Goal: Check status: Check status

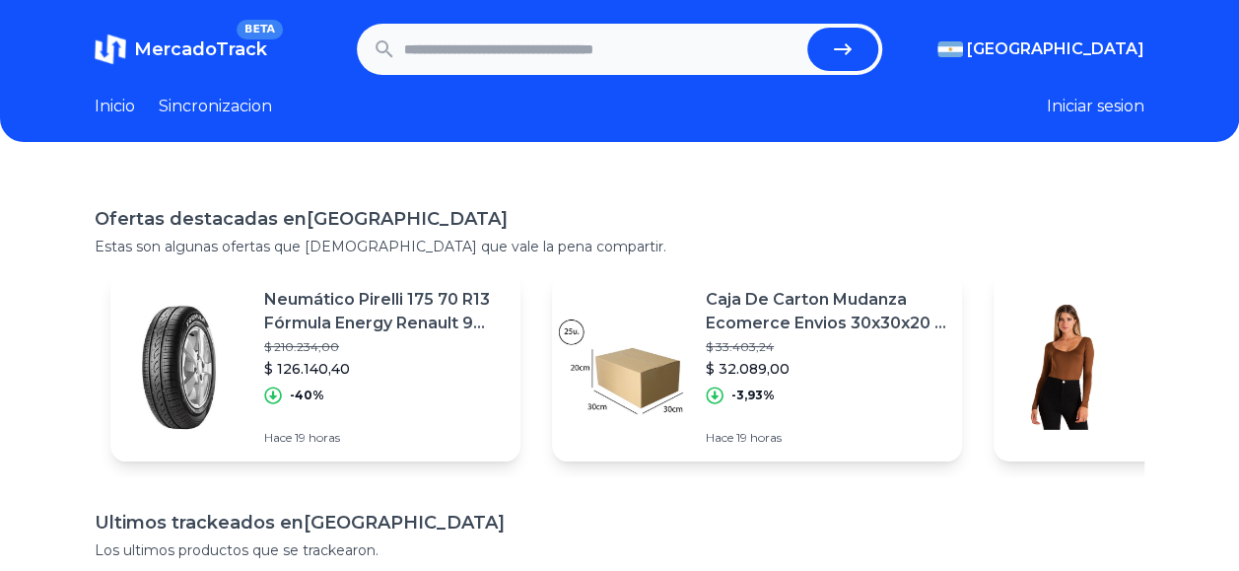
paste input "**********"
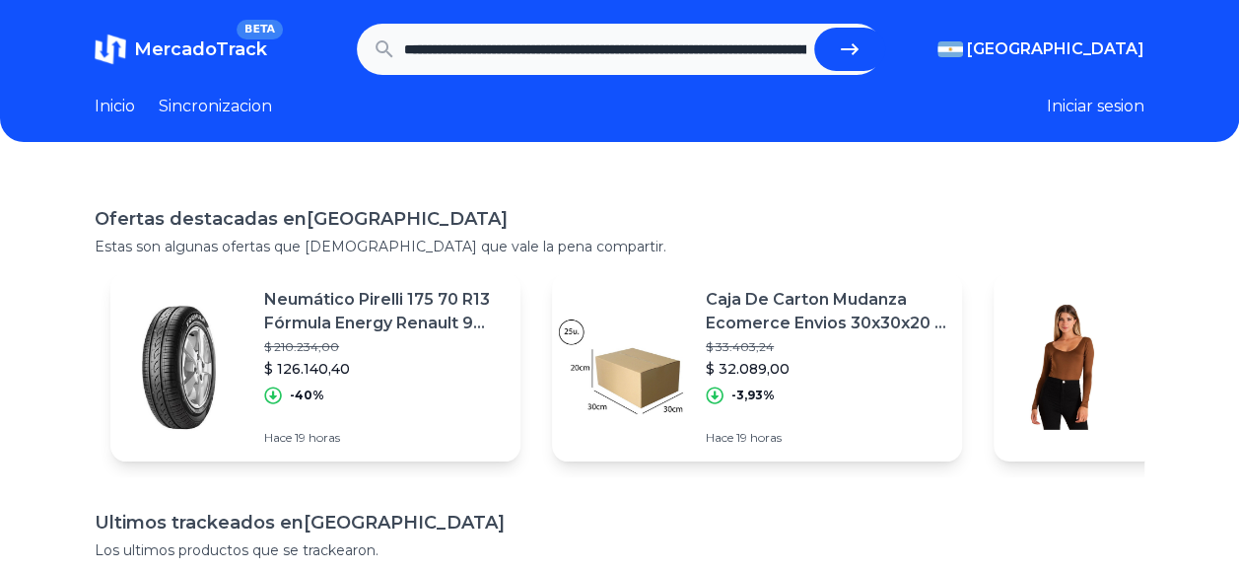
click at [836, 47] on button "submit" at bounding box center [849, 49] width 71 height 43
type input "**********"
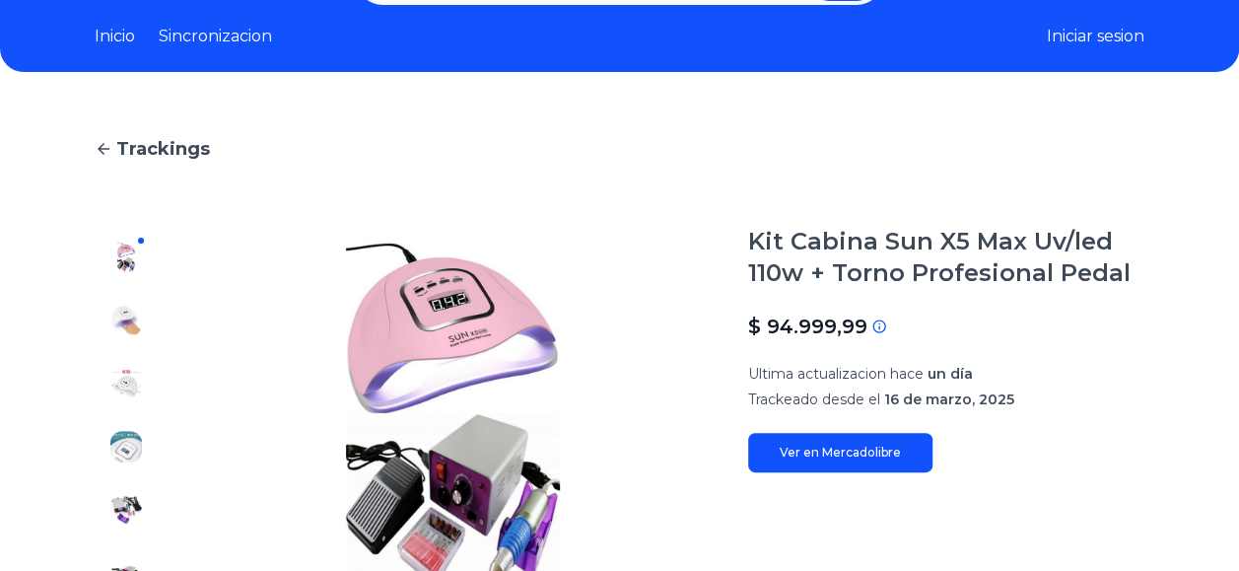
scroll to position [197, 0]
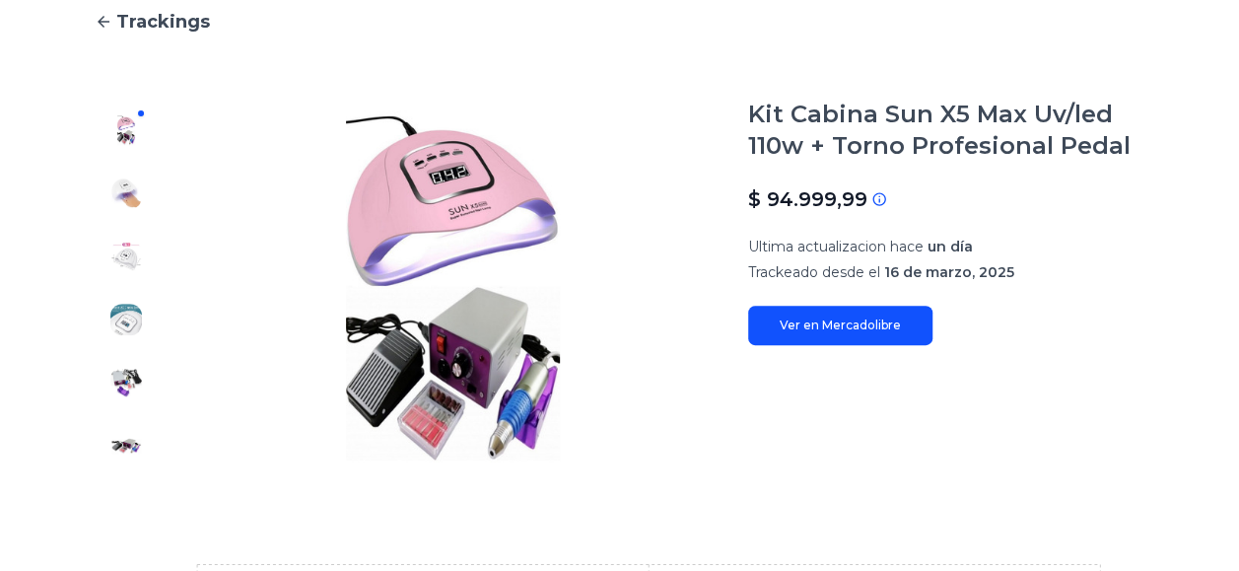
click at [120, 192] on img at bounding box center [126, 193] width 32 height 32
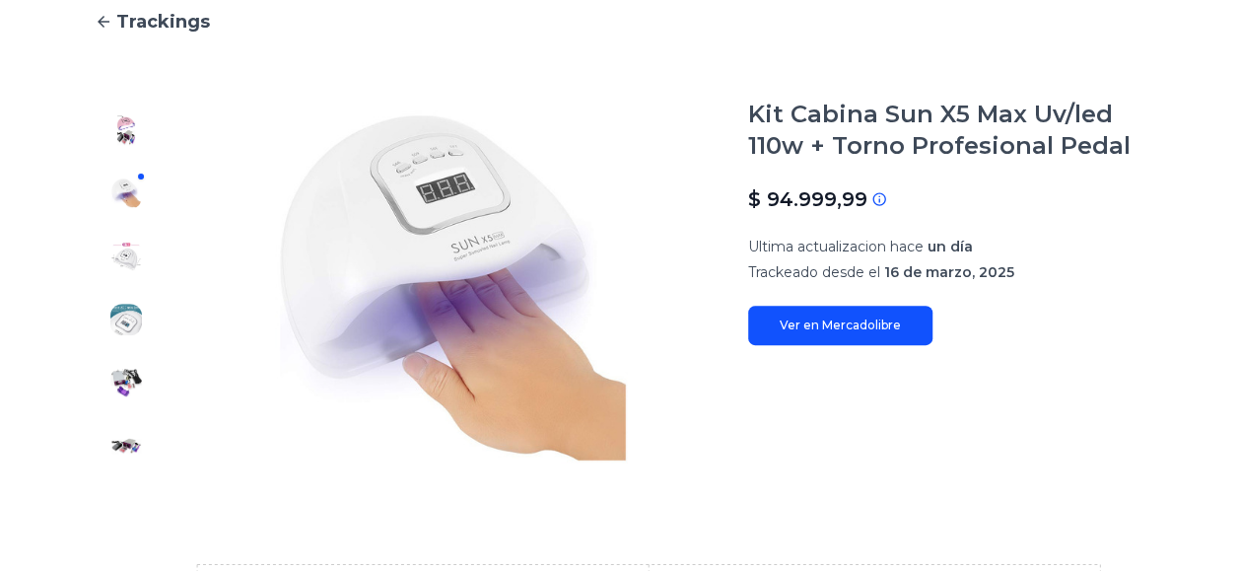
click at [127, 239] on div at bounding box center [126, 288] width 63 height 379
click at [132, 270] on img at bounding box center [126, 257] width 32 height 32
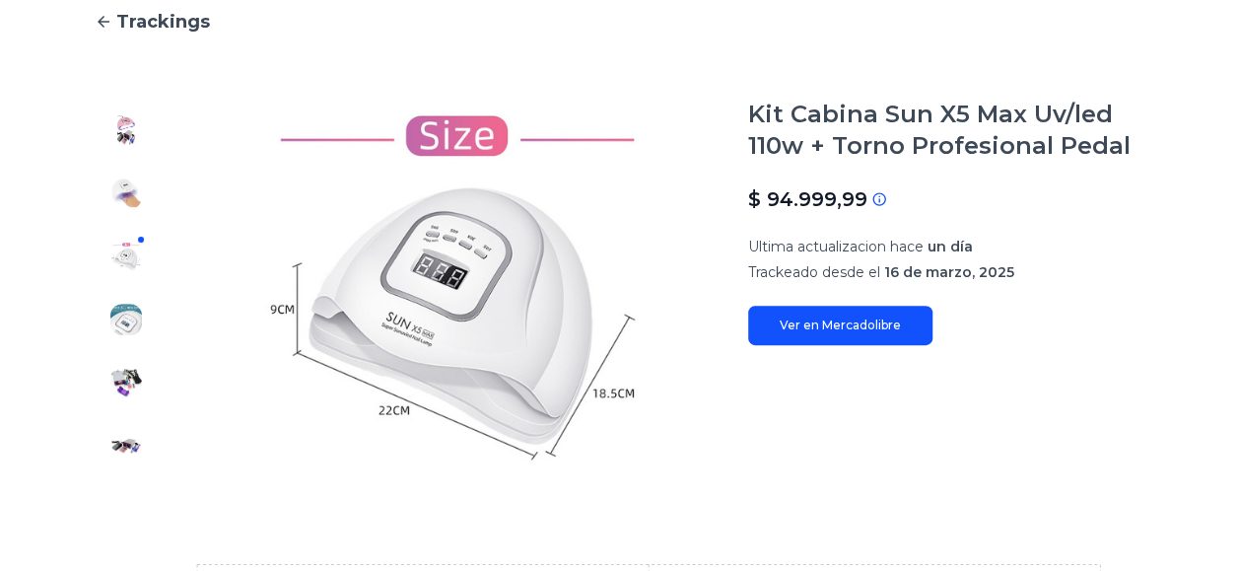
click at [126, 317] on img at bounding box center [126, 320] width 32 height 32
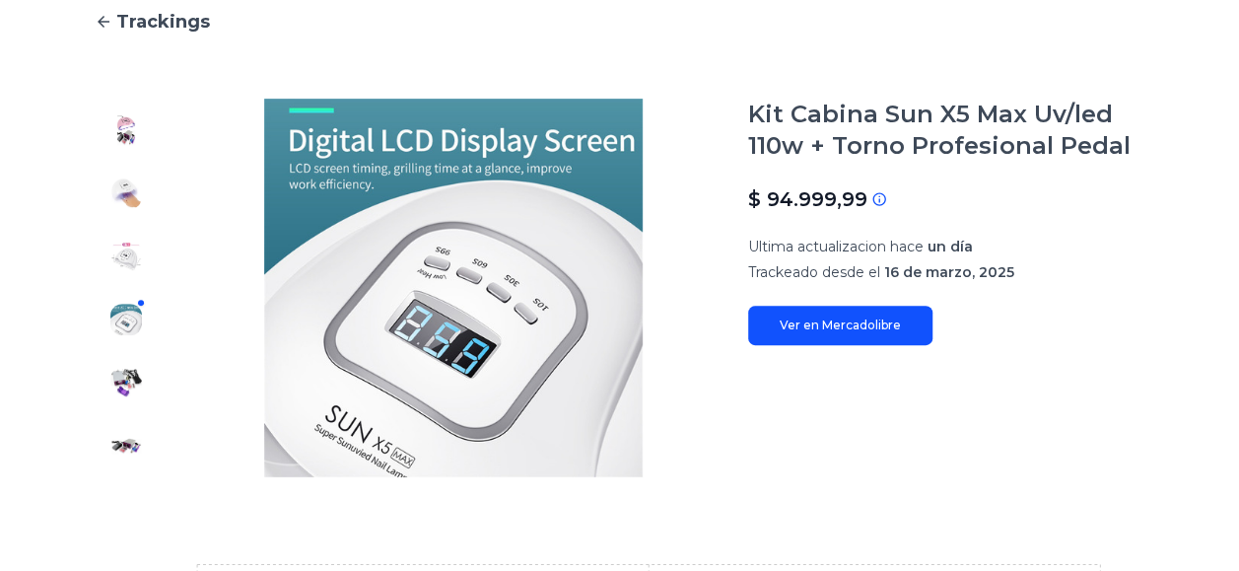
click at [122, 373] on img at bounding box center [126, 383] width 32 height 32
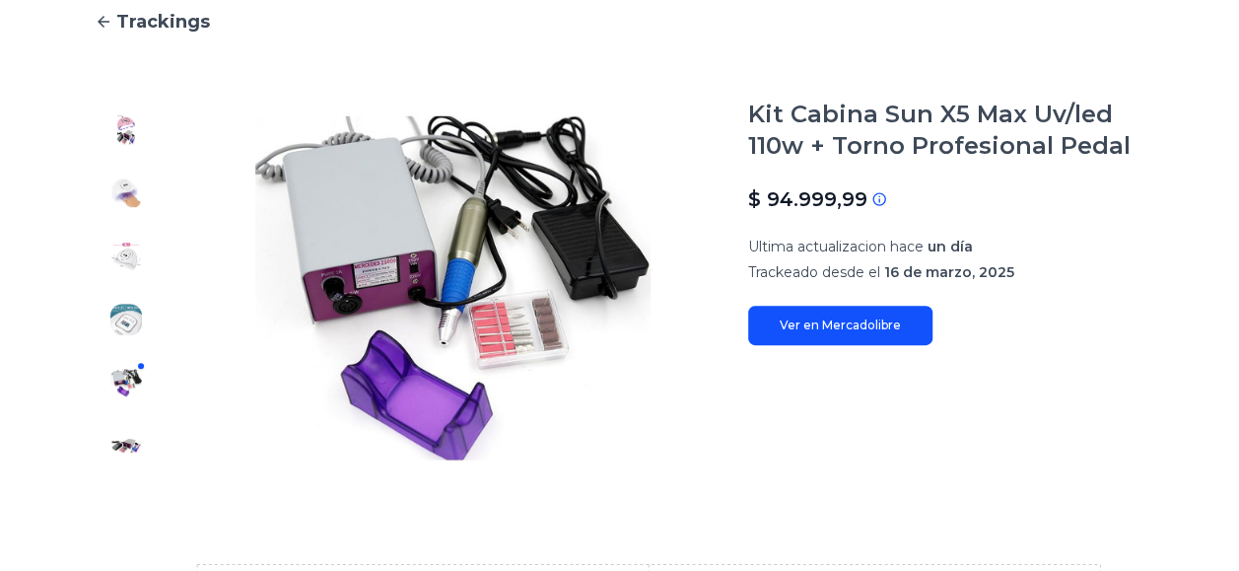
click at [126, 444] on img at bounding box center [126, 446] width 32 height 32
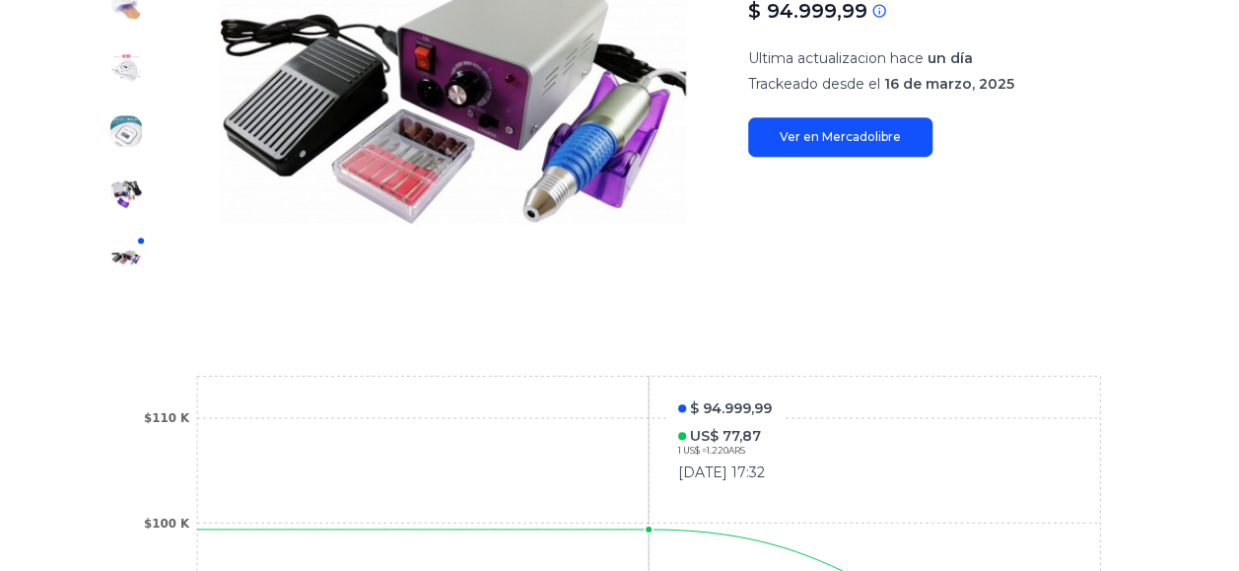
scroll to position [0, 0]
